Goal: Information Seeking & Learning: Learn about a topic

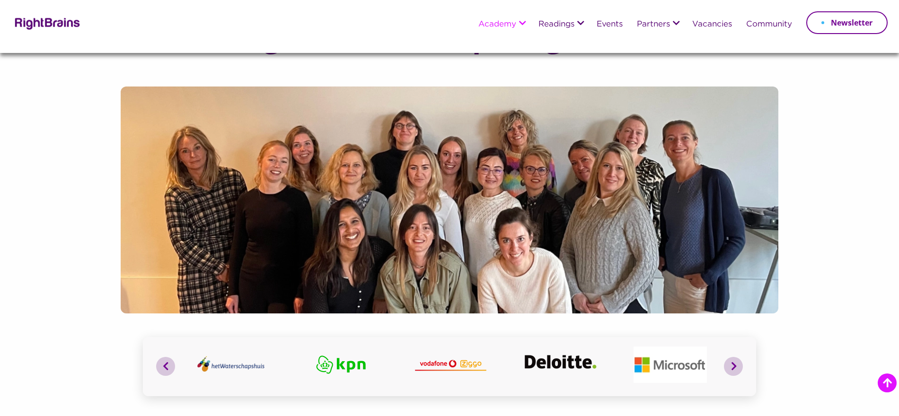
scroll to position [291, 0]
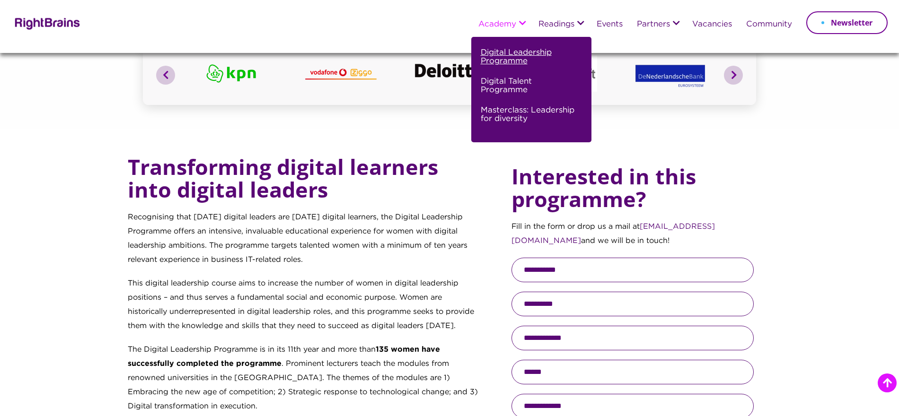
click at [497, 51] on link "Digital Leadership Programme" at bounding box center [530, 60] width 99 height 29
